Goal: Ask a question

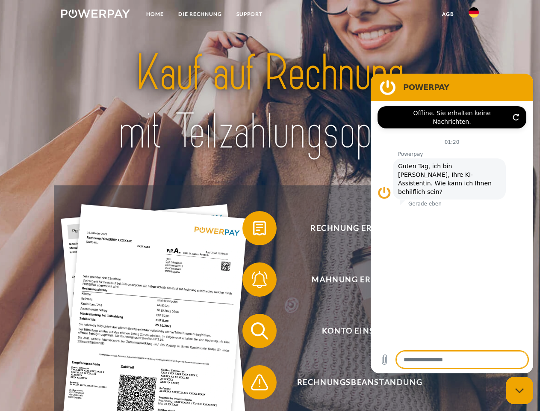
click at [95, 15] on img at bounding box center [95, 13] width 69 height 9
click at [474, 15] on img at bounding box center [474, 12] width 10 height 10
click at [448, 14] on link "agb" at bounding box center [448, 13] width 27 height 15
click at [253, 230] on span at bounding box center [246, 228] width 43 height 43
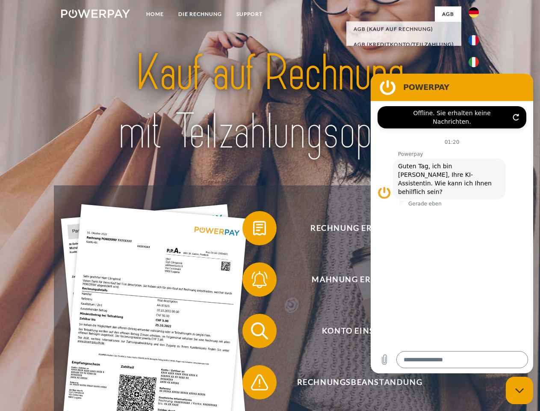
click at [253, 281] on span at bounding box center [246, 279] width 43 height 43
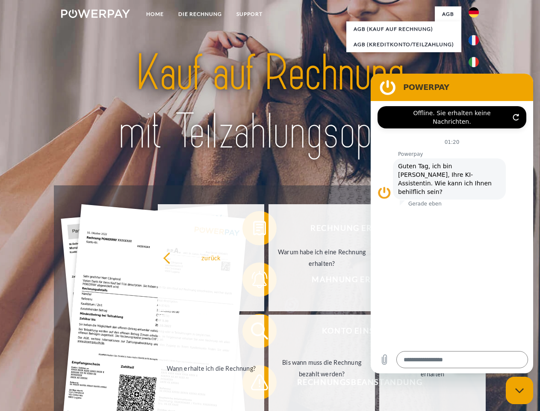
click at [269, 332] on link "Bis wann muss die Rechnung bezahlt werden?" at bounding box center [322, 367] width 107 height 107
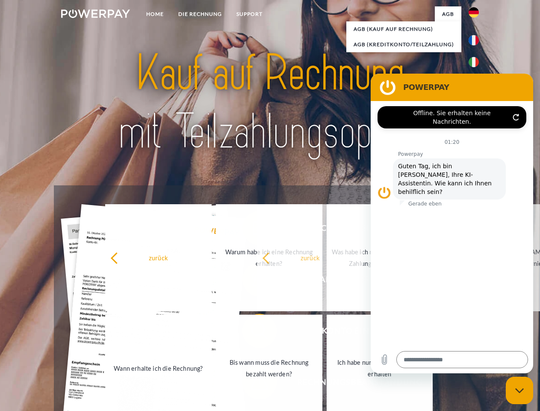
click at [327, 384] on link "Ich habe nur eine Teillieferung erhalten" at bounding box center [380, 367] width 107 height 107
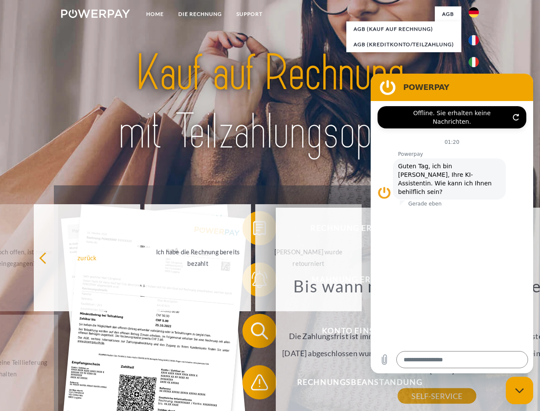
click at [520, 390] on icon "Messaging-Fenster schließen" at bounding box center [520, 391] width 9 height 6
type textarea "*"
